Goal: Task Accomplishment & Management: Manage account settings

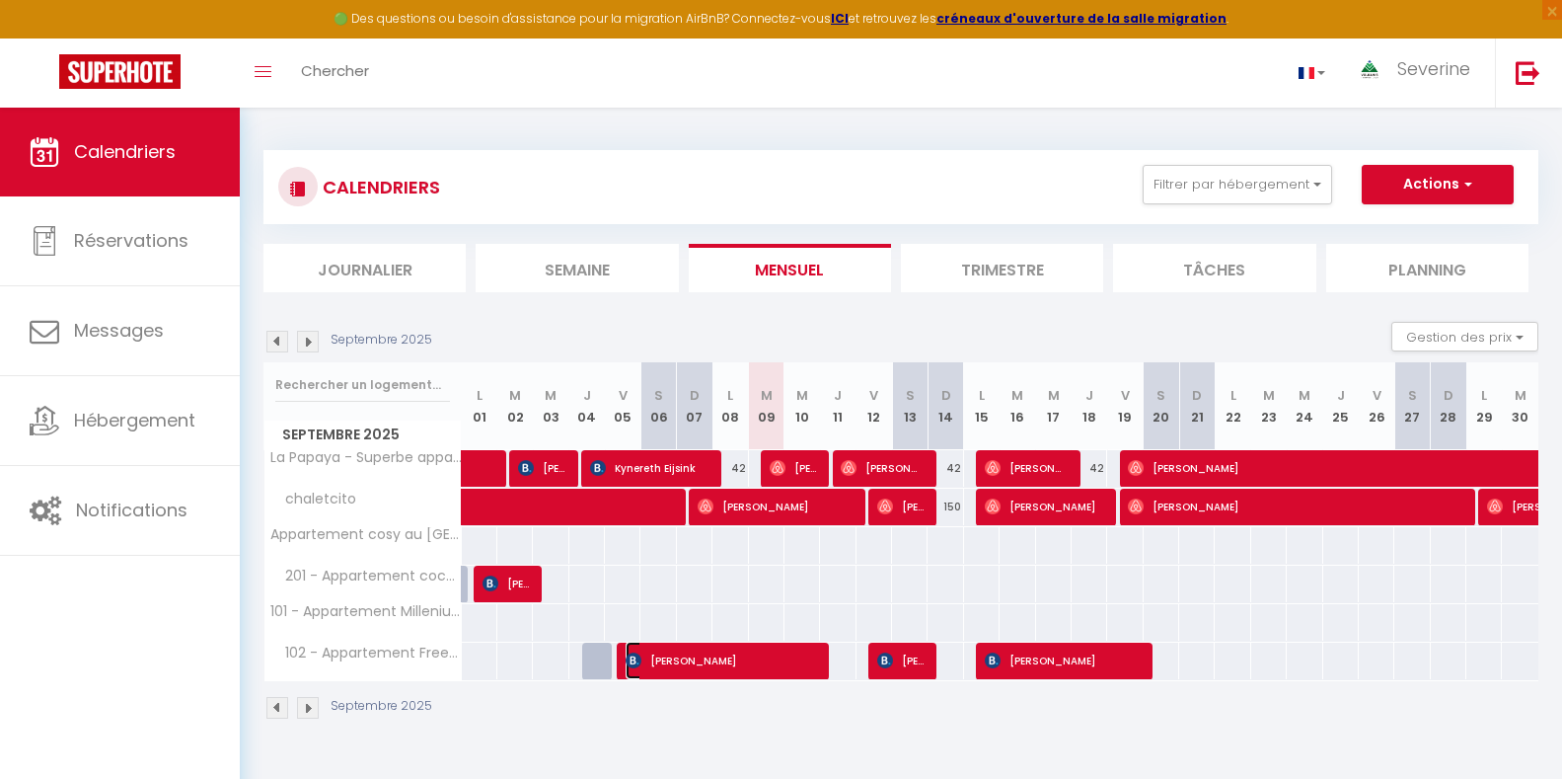
click at [799, 673] on span "[PERSON_NAME]" at bounding box center [720, 659] width 189 height 37
select select "OK"
select select "KO"
select select "0"
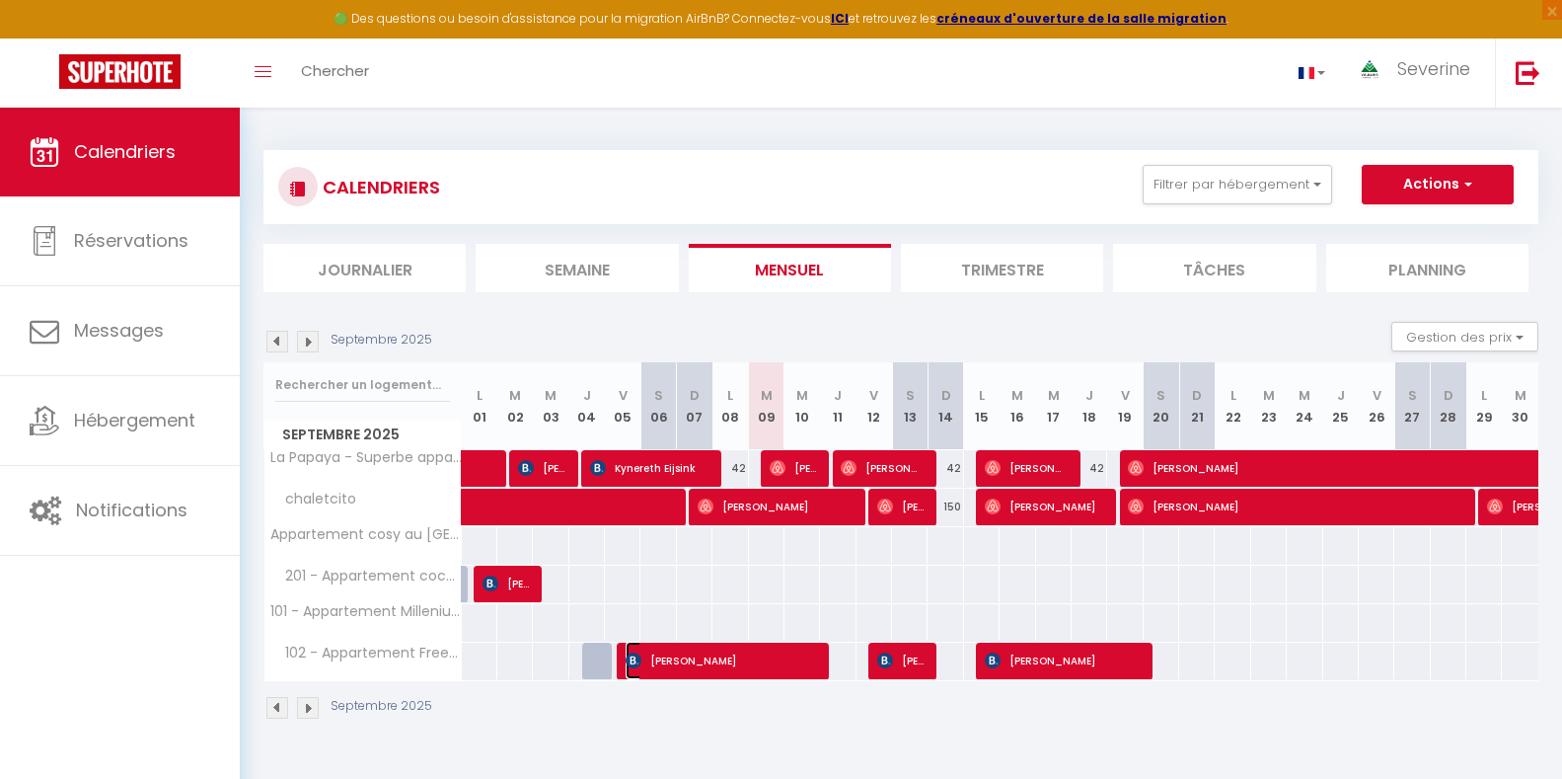
select select "1"
select select
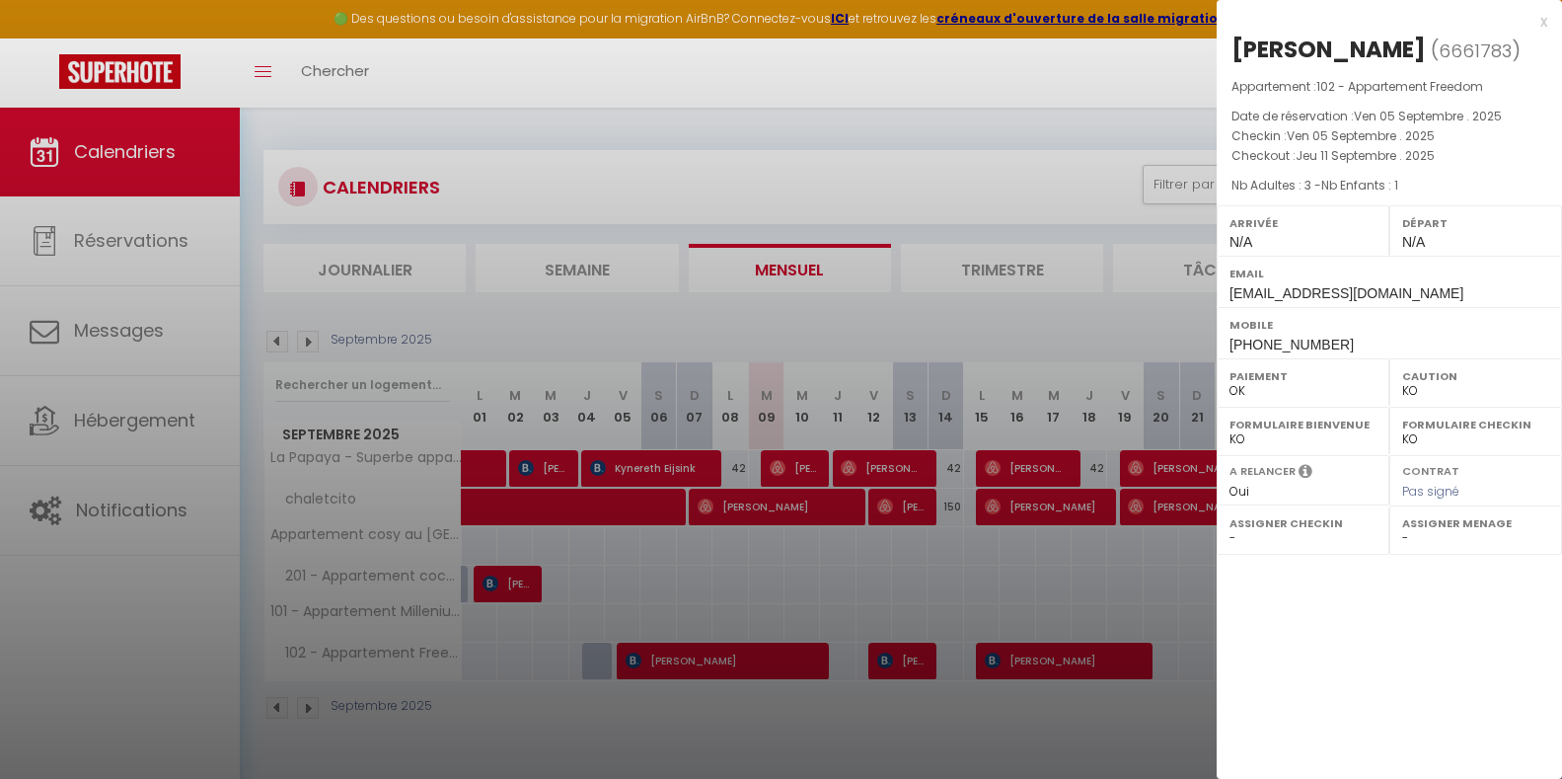
click at [796, 732] on div at bounding box center [781, 389] width 1562 height 779
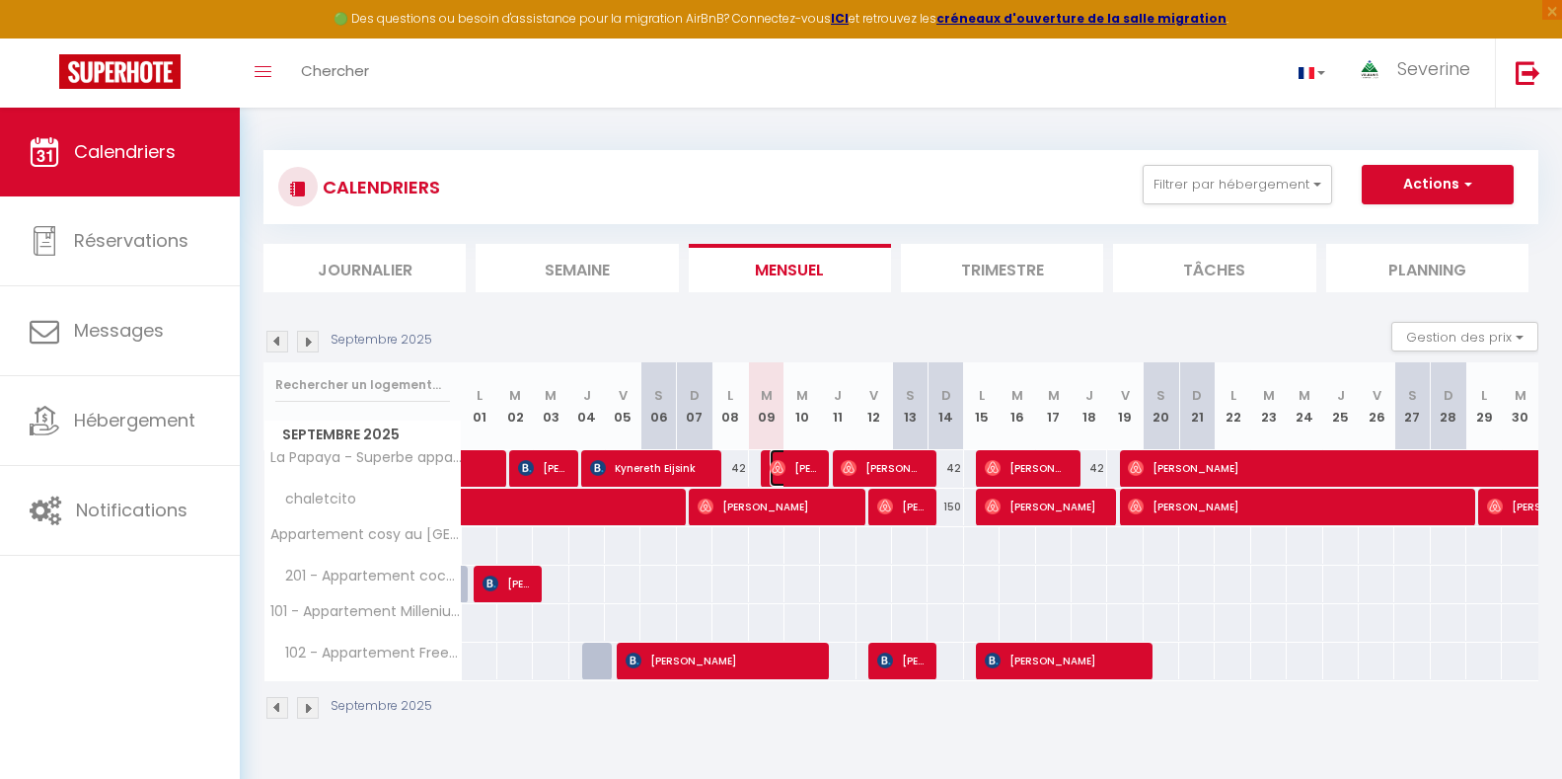
click at [804, 458] on span "[PERSON_NAME]" at bounding box center [793, 467] width 47 height 37
select select "OK"
select select "41946"
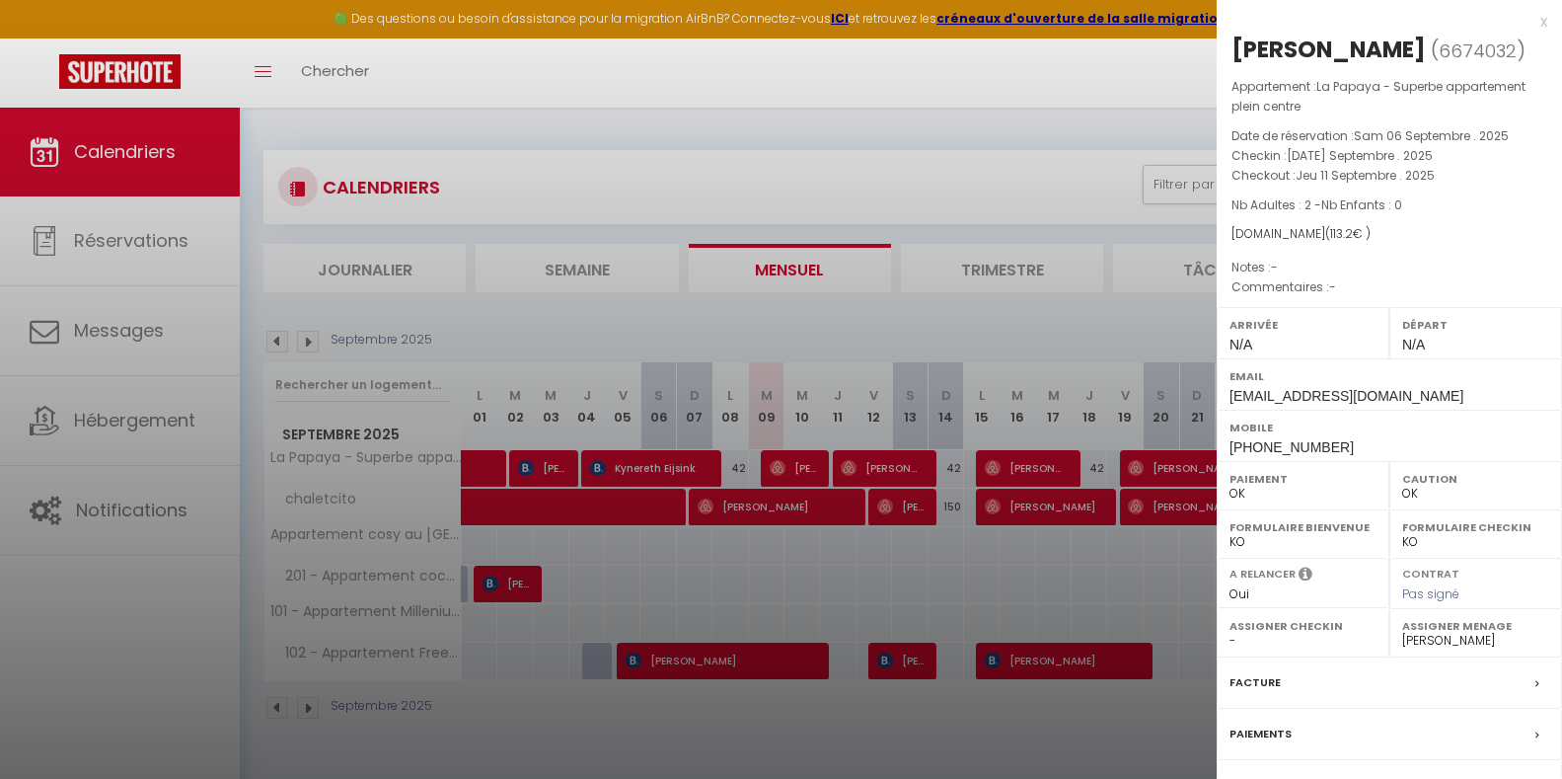
click at [792, 668] on div at bounding box center [781, 389] width 1562 height 779
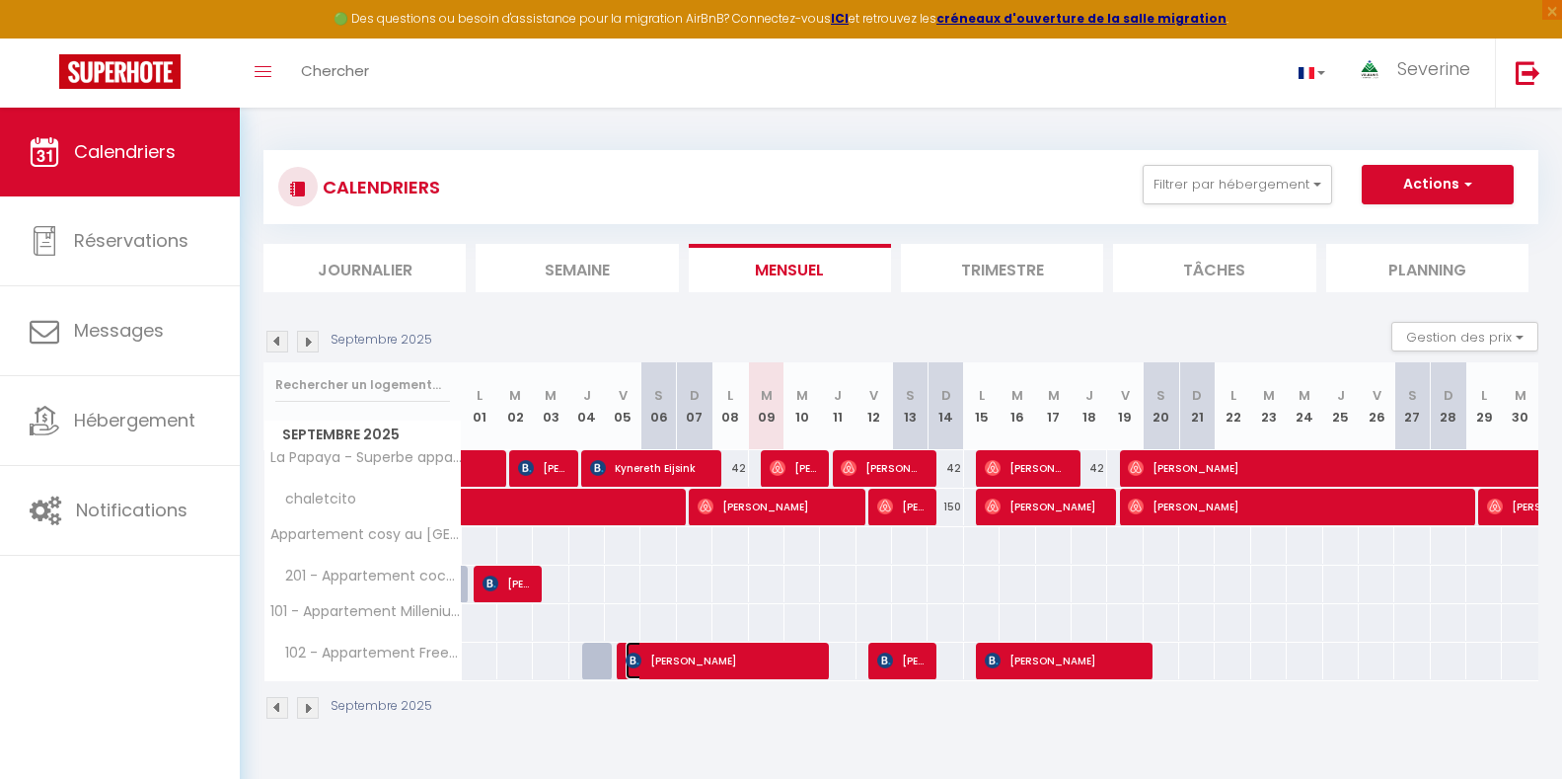
click at [791, 664] on span "[PERSON_NAME]" at bounding box center [720, 659] width 189 height 37
select select "KO"
select select
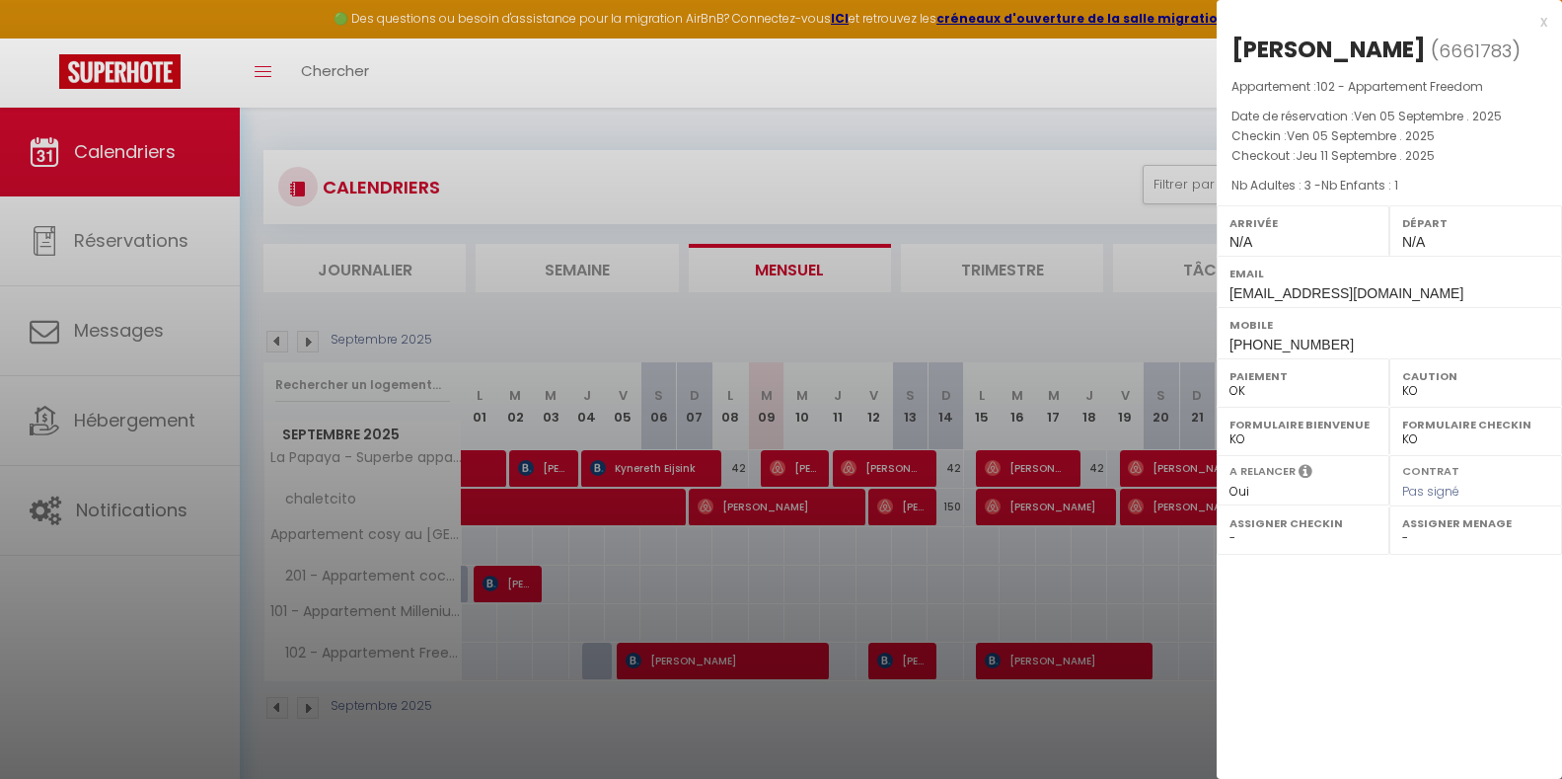
click at [839, 510] on div at bounding box center [781, 389] width 1562 height 779
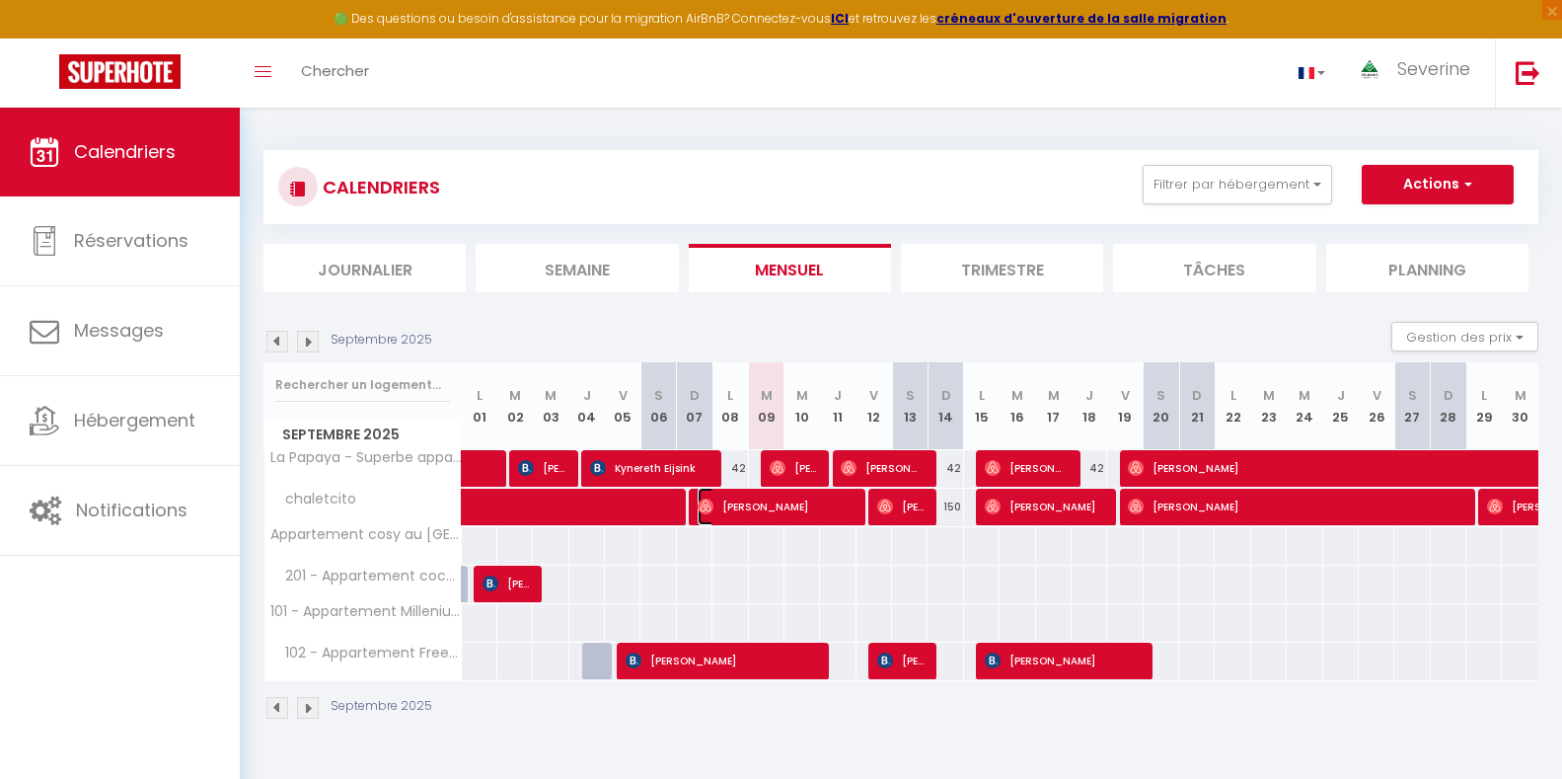
click at [839, 510] on span "[PERSON_NAME]" at bounding box center [775, 505] width 154 height 37
select select "OK"
select select "41946"
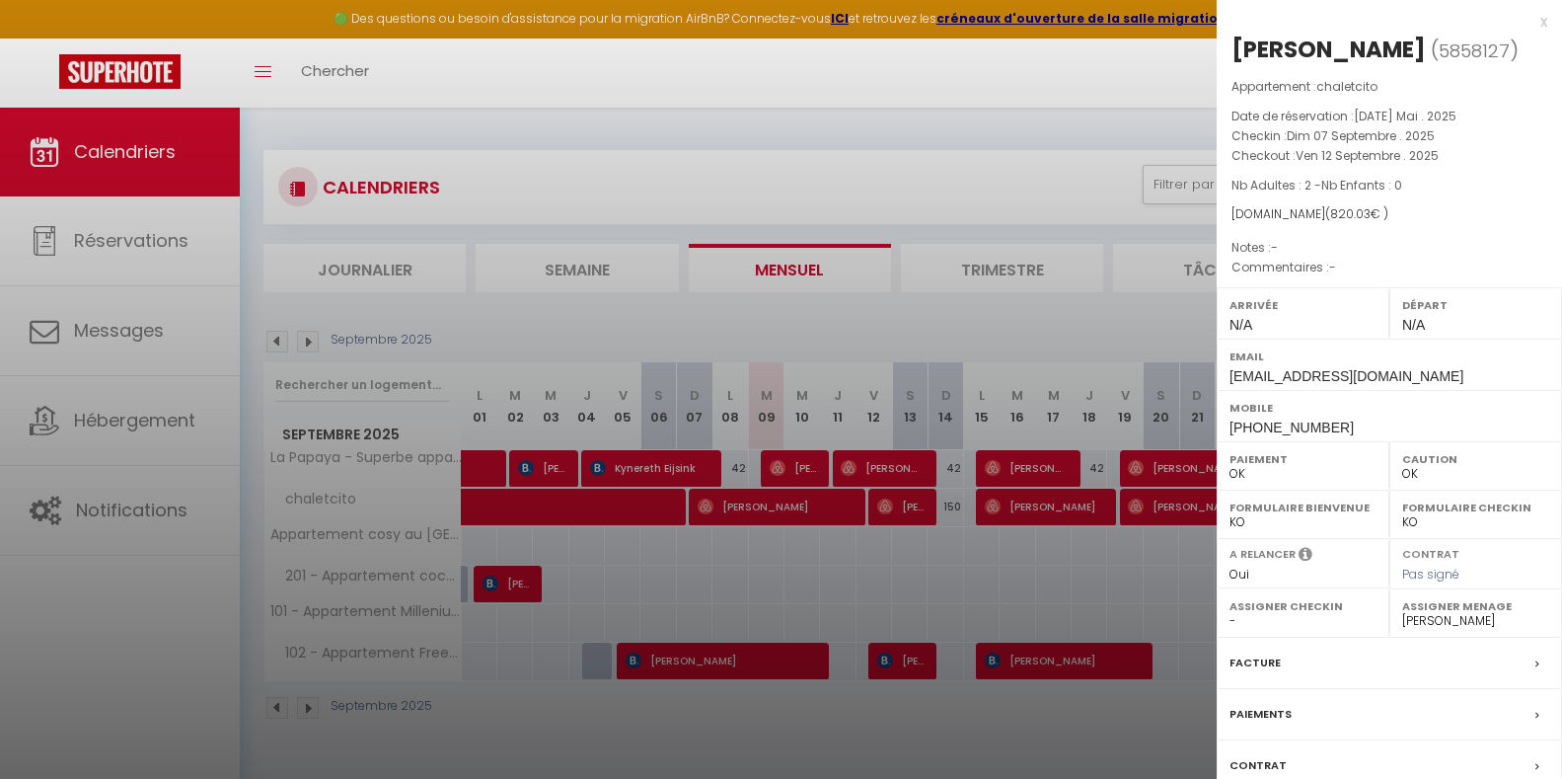
click at [1076, 661] on div at bounding box center [781, 389] width 1562 height 779
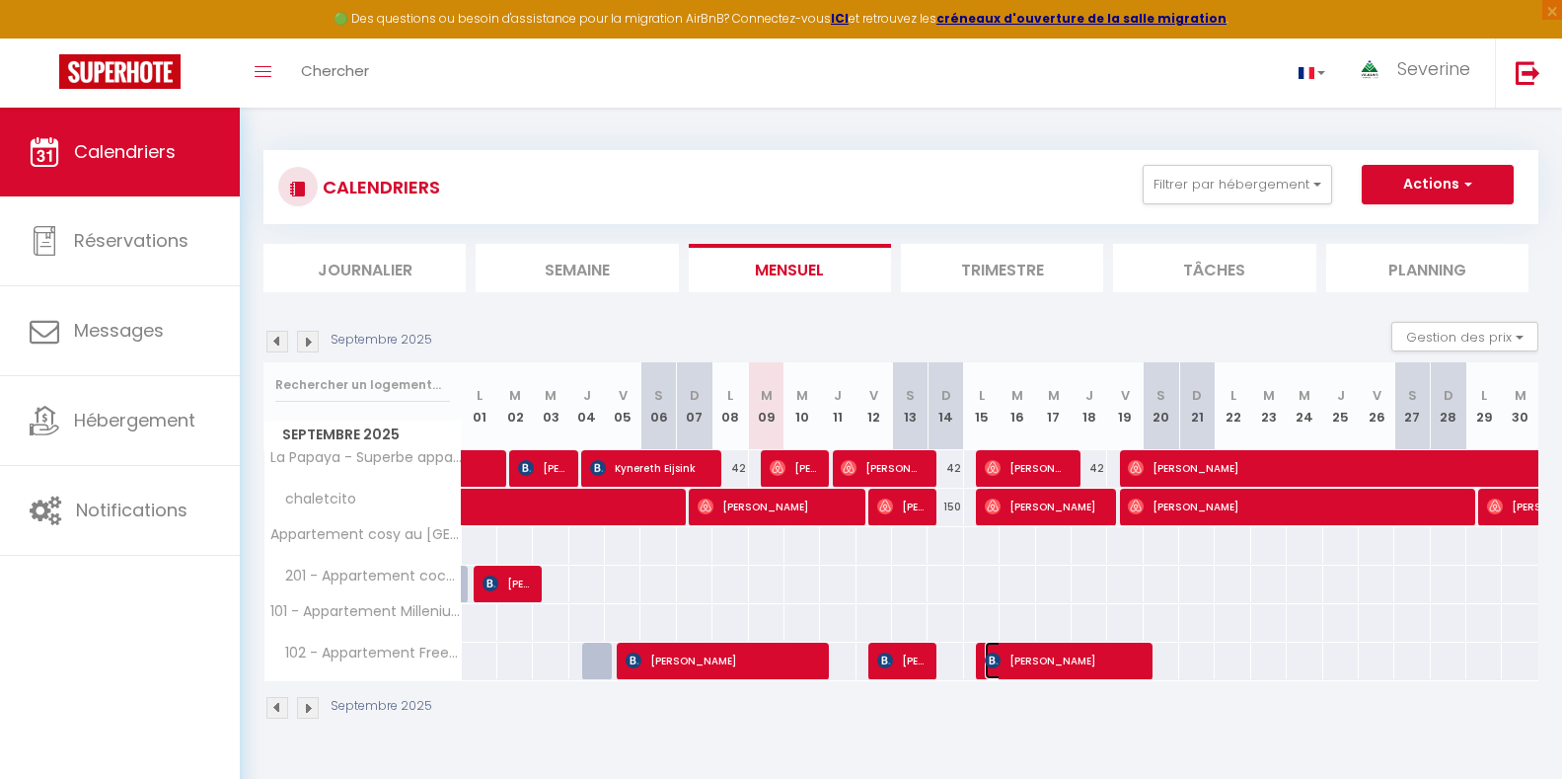
click at [1076, 661] on span "[PERSON_NAME]" at bounding box center [1062, 659] width 154 height 37
select select "KO"
select select
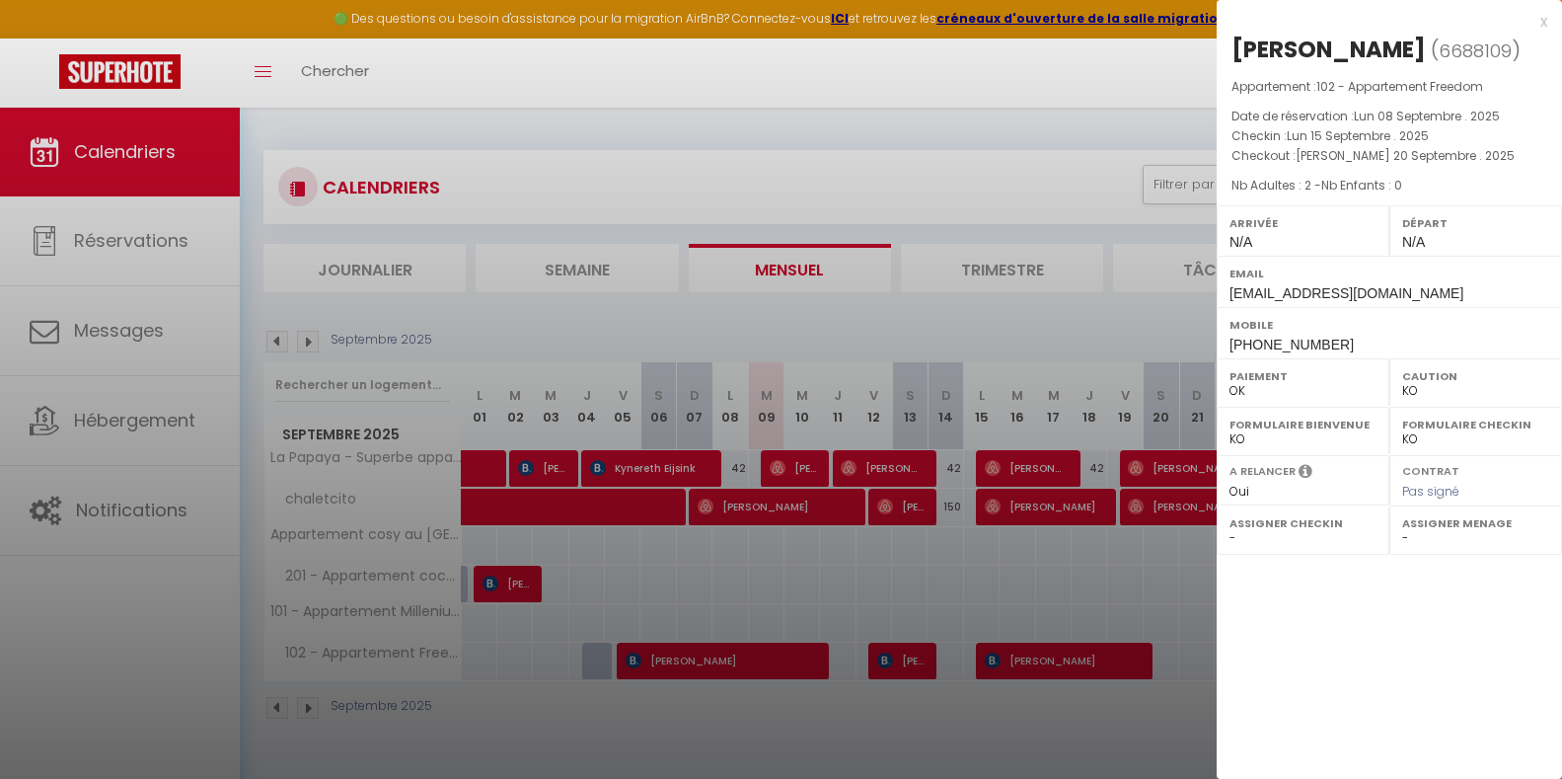
click at [821, 504] on div at bounding box center [781, 389] width 1562 height 779
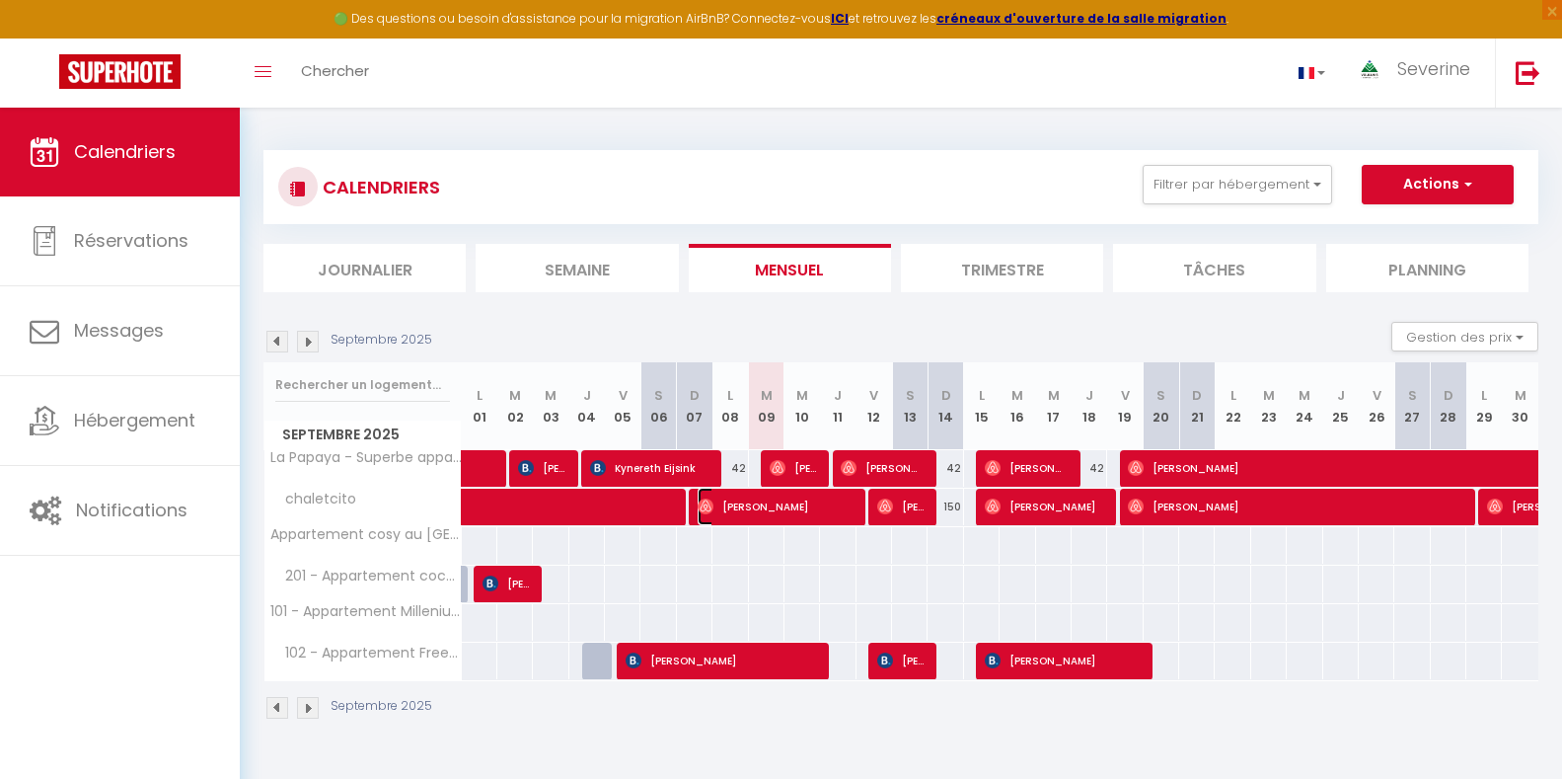
click at [821, 504] on span "[PERSON_NAME]" at bounding box center [775, 505] width 154 height 37
select select "OK"
select select "41946"
